Goal: Check status

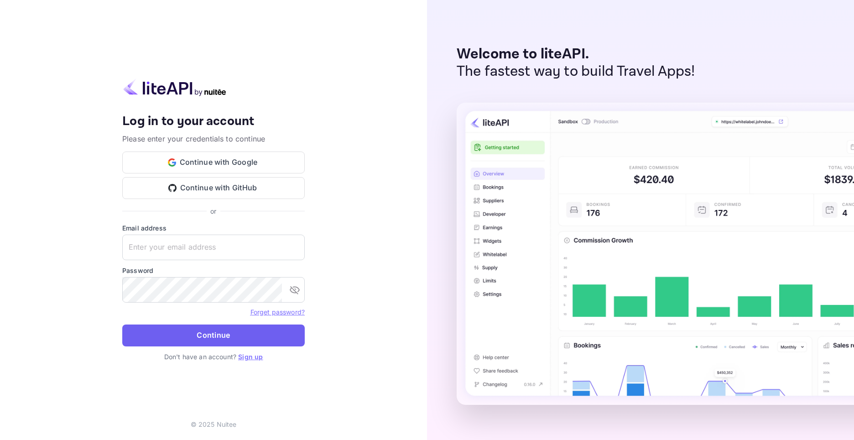
type input "[EMAIL_ADDRESS][DOMAIN_NAME]"
click at [232, 336] on button "Continue" at bounding box center [213, 335] width 182 height 22
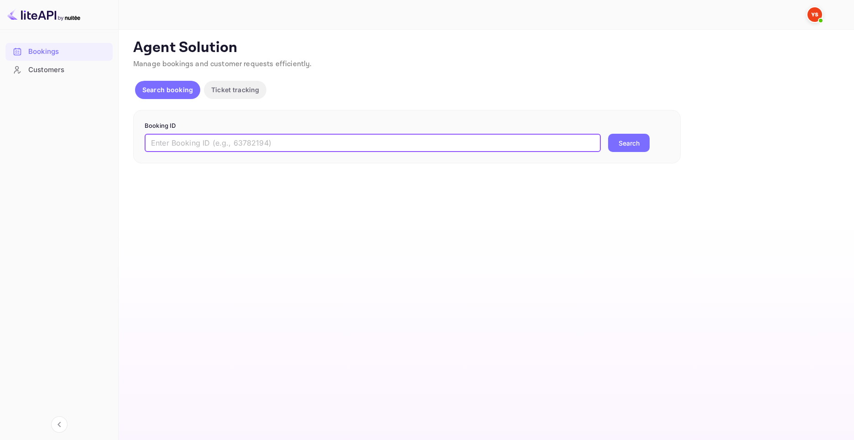
click at [255, 138] on input "text" at bounding box center [373, 143] width 456 height 18
paste input "9404422"
type input "9404422"
click at [617, 145] on button "Search" at bounding box center [629, 143] width 42 height 18
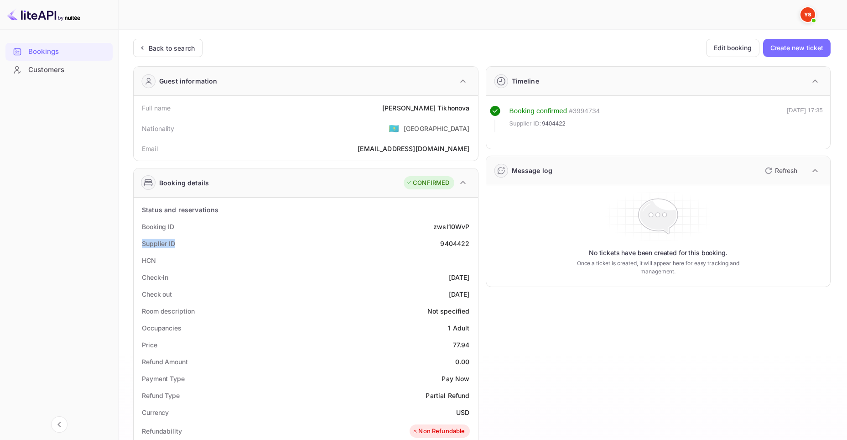
drag, startPoint x: 172, startPoint y: 243, endPoint x: 135, endPoint y: 244, distance: 36.1
copy div "Supplier ID"
drag, startPoint x: 439, startPoint y: 245, endPoint x: 473, endPoint y: 240, distance: 33.7
click at [473, 240] on div "Supplier ID 9404422" at bounding box center [305, 243] width 337 height 17
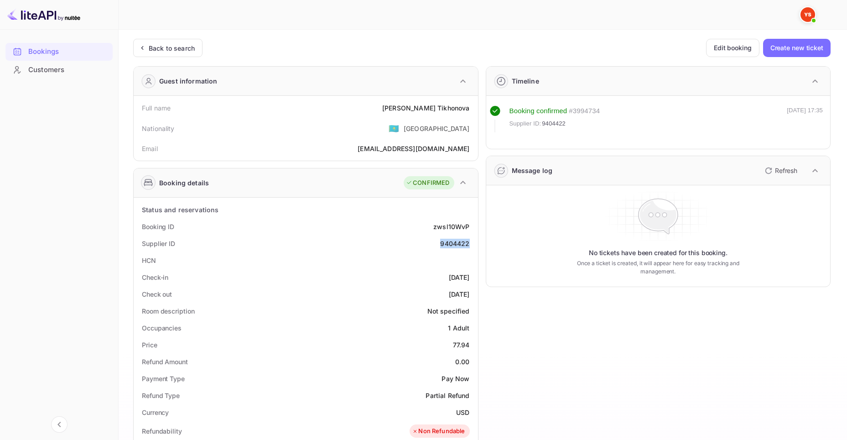
copy div "9404422"
drag, startPoint x: 197, startPoint y: 227, endPoint x: 142, endPoint y: 228, distance: 54.7
click at [142, 228] on div "Booking ID zwsl10WvP" at bounding box center [305, 226] width 337 height 17
copy div "Booking ID"
drag, startPoint x: 427, startPoint y: 224, endPoint x: 472, endPoint y: 223, distance: 45.2
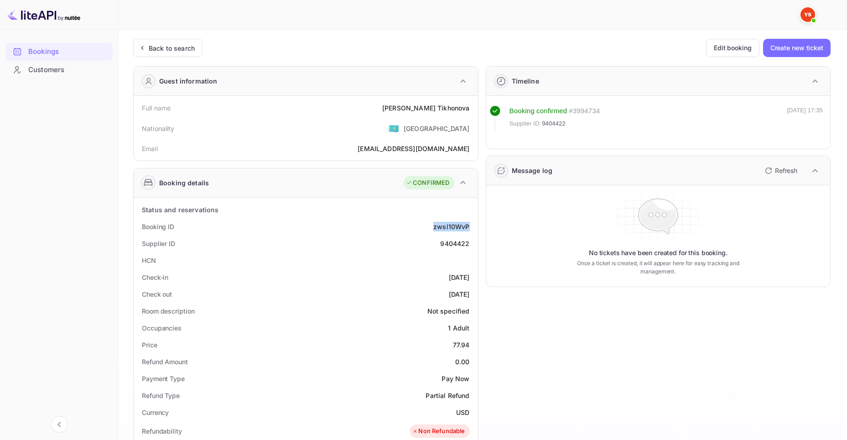
click at [472, 223] on div "Booking ID zwsl10WvP" at bounding box center [305, 226] width 337 height 17
copy div "zwsl10WvP"
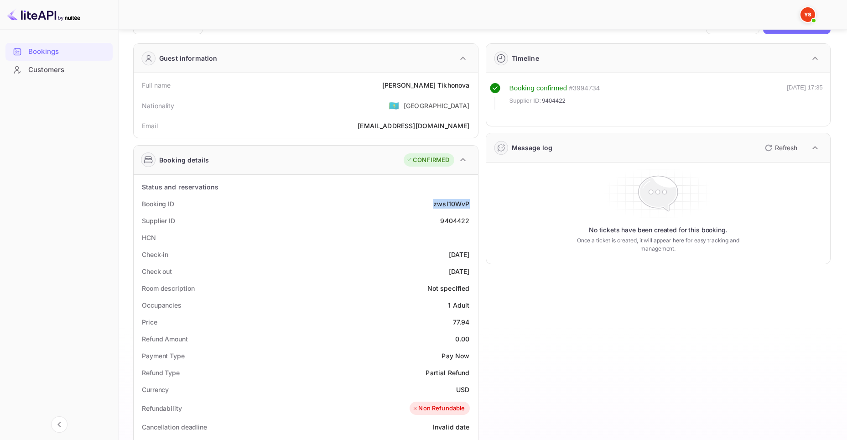
scroll to position [61, 0]
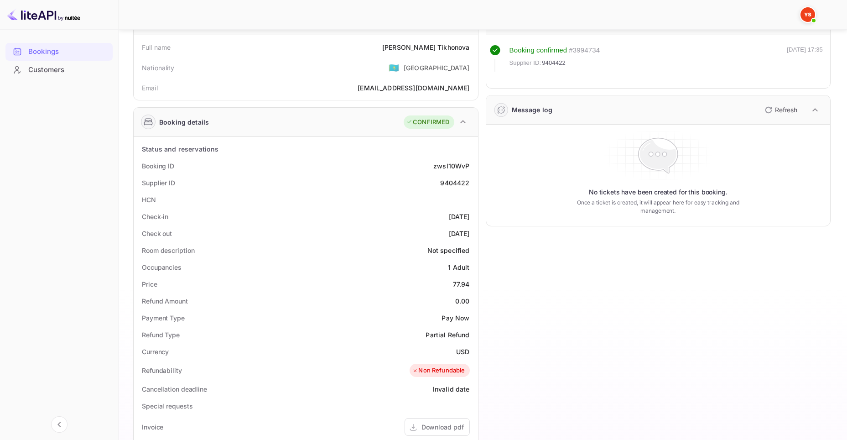
click at [482, 178] on div "Timeline Booking confirmed # 3994734 Supplier ID: 9404422 [DATE] 17:35 Message …" at bounding box center [655, 322] width 353 height 648
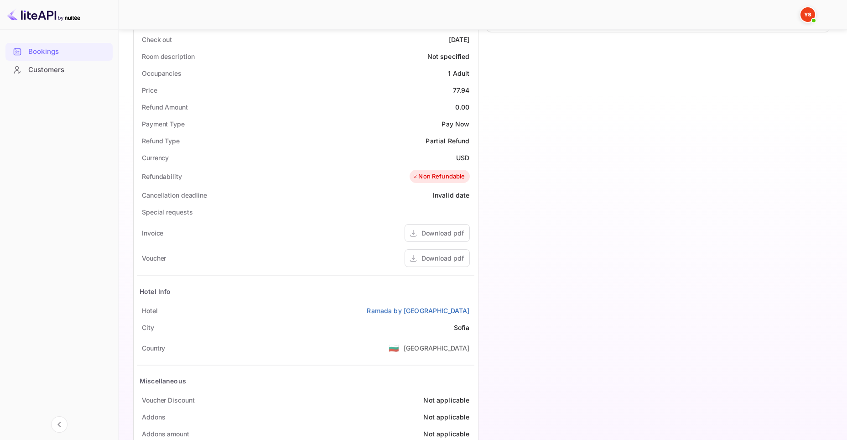
scroll to position [274, 0]
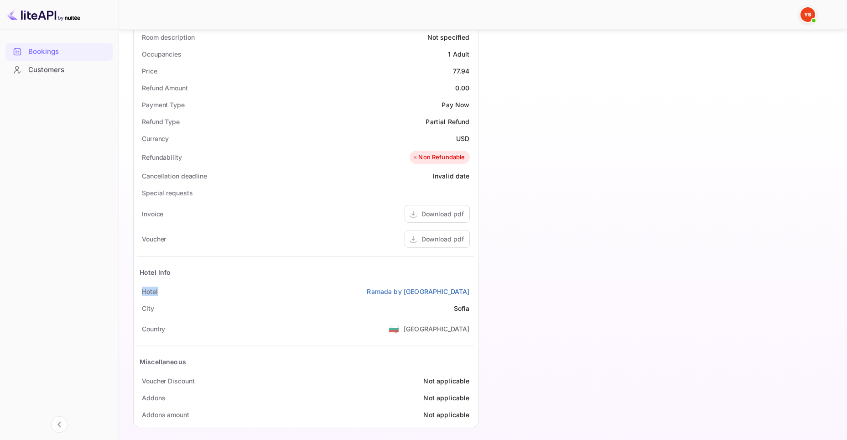
drag, startPoint x: 172, startPoint y: 291, endPoint x: 135, endPoint y: 291, distance: 37.9
click at [135, 291] on div "Status and reservations Booking ID zwsl10WvP Supplier ID 9404422 HCN Check-in […" at bounding box center [306, 175] width 344 height 503
copy div "Hotel"
drag, startPoint x: 343, startPoint y: 290, endPoint x: 475, endPoint y: 285, distance: 132.8
click at [475, 285] on div "Status and reservations Booking ID zwsl10WvP Supplier ID 9404422 HCN Check-in […" at bounding box center [306, 175] width 344 height 503
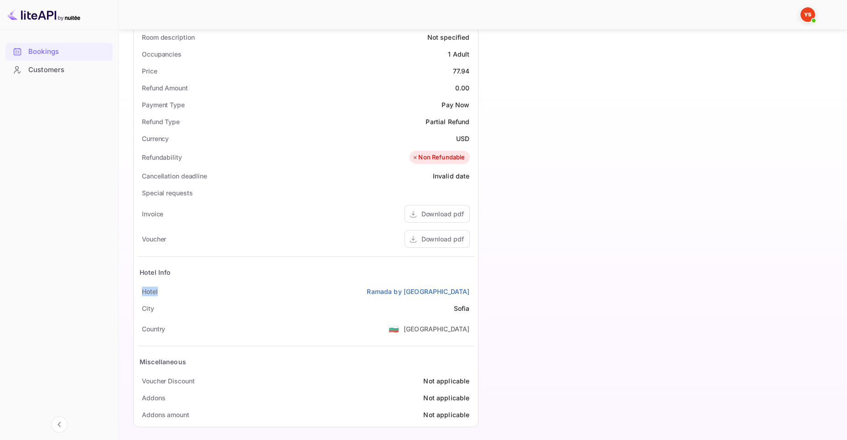
copy link "Ramada by [GEOGRAPHIC_DATA]"
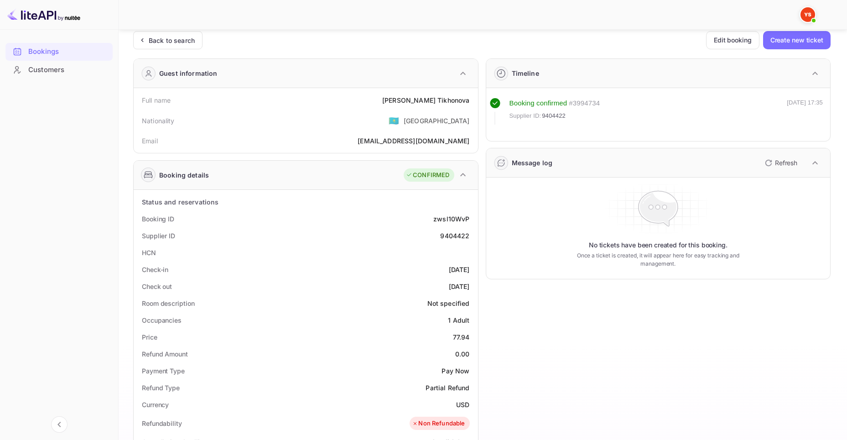
scroll to position [5, 0]
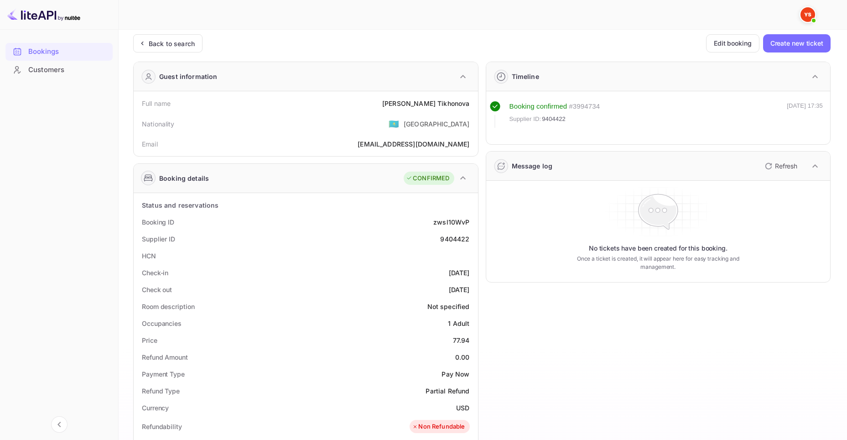
click at [482, 161] on div "Timeline Booking confirmed # 3994734 Supplier ID: 9404422 [DATE] 17:35 Message …" at bounding box center [655, 378] width 353 height 648
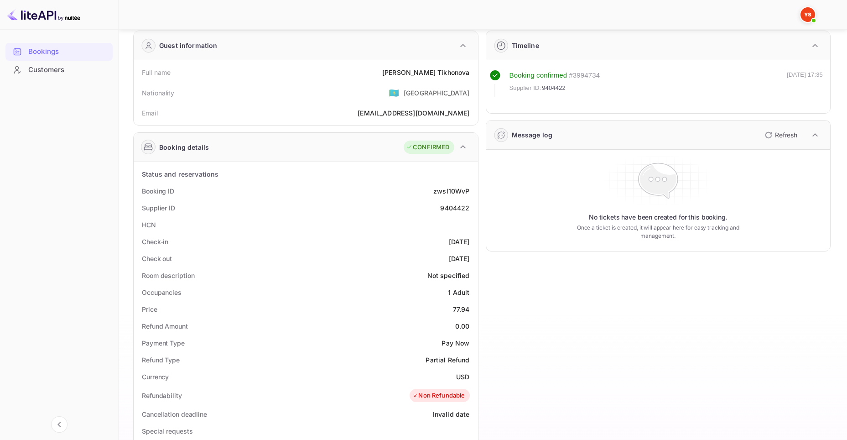
scroll to position [35, 0]
drag, startPoint x: 138, startPoint y: 76, endPoint x: 172, endPoint y: 71, distance: 33.6
click at [172, 71] on div "Full name [PERSON_NAME]" at bounding box center [305, 72] width 337 height 17
copy div "Full name"
drag, startPoint x: 420, startPoint y: 73, endPoint x: 471, endPoint y: 72, distance: 50.7
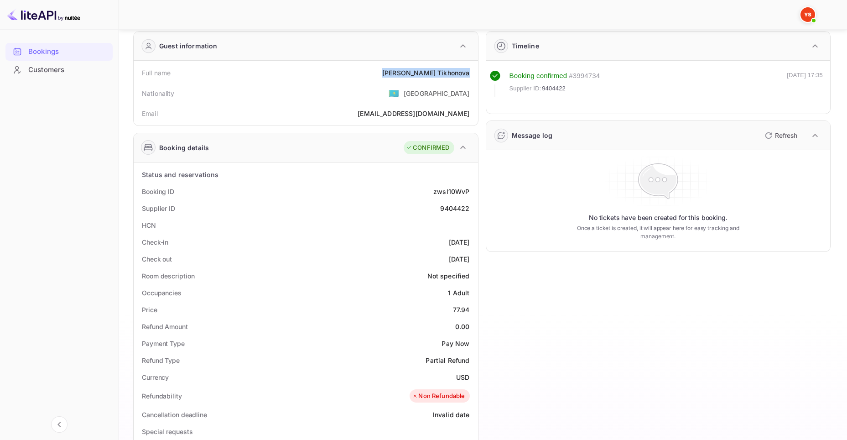
click at [471, 72] on div "Full name [PERSON_NAME]" at bounding box center [305, 72] width 337 height 17
copy div "[PERSON_NAME]"
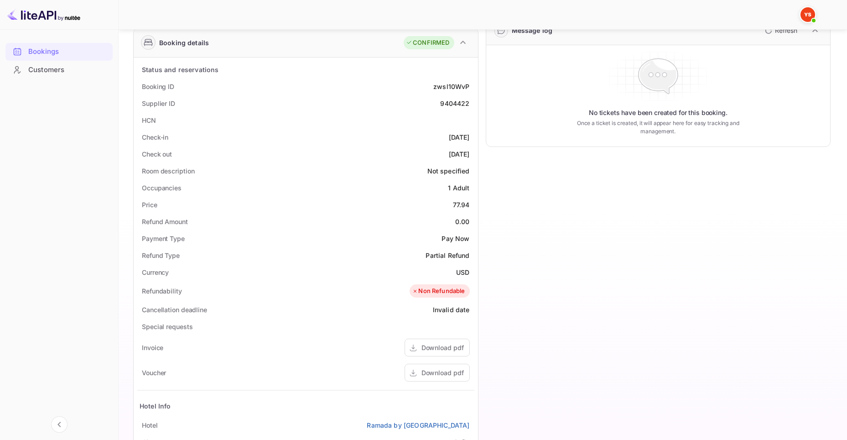
scroll to position [126, 0]
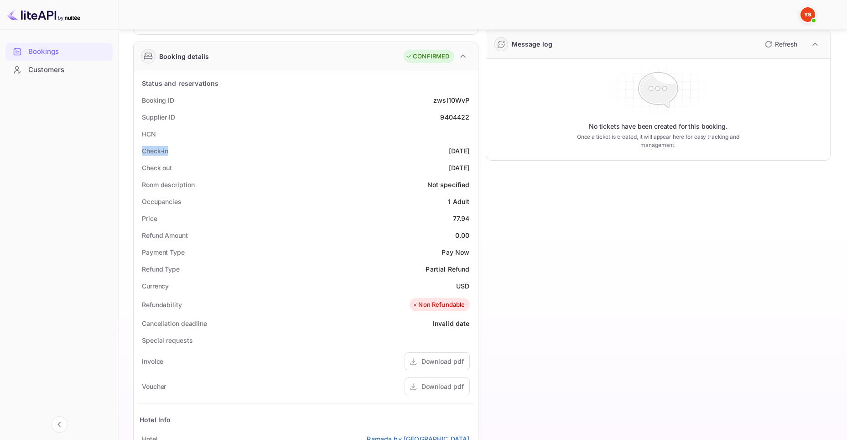
drag, startPoint x: 179, startPoint y: 150, endPoint x: 124, endPoint y: 150, distance: 54.7
click at [124, 150] on div "Unsaved Changes Ticket Affiliate URL [URL][DOMAIN_NAME] Business partner name N…" at bounding box center [478, 241] width 718 height 677
copy div "Check-in"
drag, startPoint x: 435, startPoint y: 149, endPoint x: 471, endPoint y: 150, distance: 36.1
click at [471, 150] on div "Check-in [DATE]" at bounding box center [305, 150] width 337 height 17
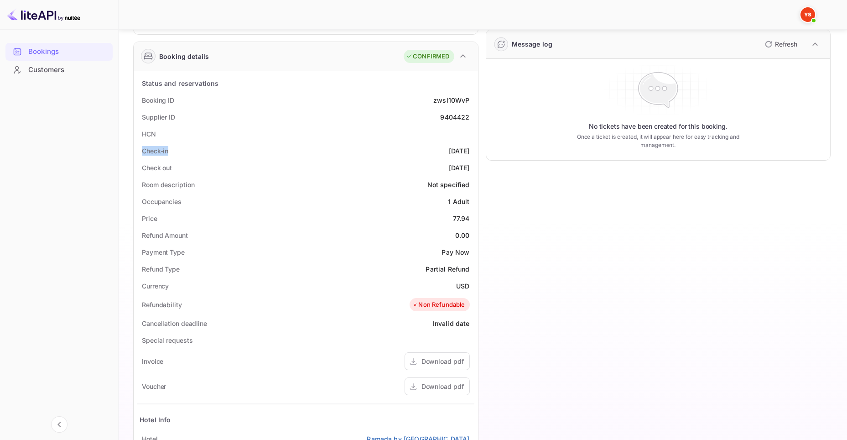
copy div "[DATE]"
drag, startPoint x: 177, startPoint y: 166, endPoint x: 137, endPoint y: 170, distance: 40.8
click at [137, 170] on div "Status and reservations Booking ID zwsl10WvP Supplier ID 9404422 HCN Check-in […" at bounding box center [306, 322] width 344 height 503
drag, startPoint x: 431, startPoint y: 165, endPoint x: 470, endPoint y: 164, distance: 39.2
click at [470, 164] on div "Check out [DATE]" at bounding box center [305, 167] width 337 height 17
